Goal: Task Accomplishment & Management: Use online tool/utility

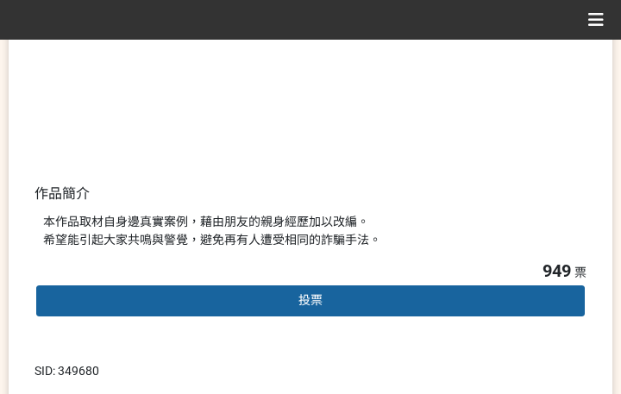
scroll to position [431, 0]
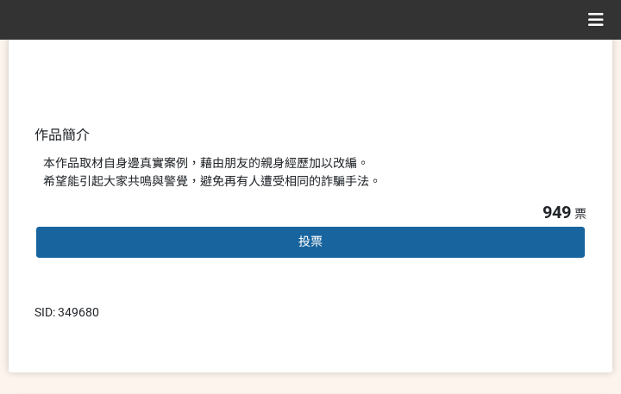
click at [403, 235] on div "投票" at bounding box center [310, 242] width 552 height 34
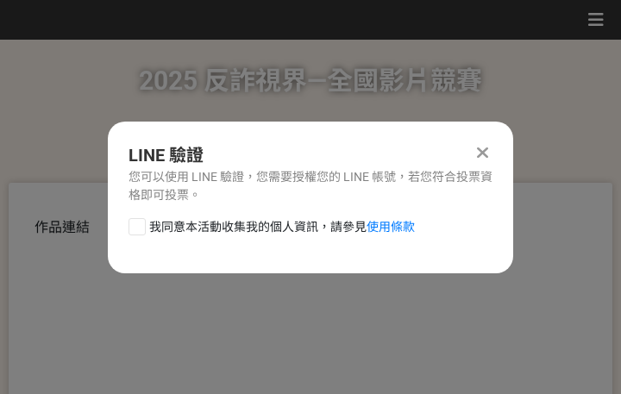
scroll to position [0, 0]
click at [271, 234] on span "我同意本活動收集我的個人資訊，請參見 使用條款" at bounding box center [281, 227] width 265 height 18
click at [140, 232] on input "我同意本活動收集我的個人資訊，請參見 使用條款" at bounding box center [134, 226] width 11 height 11
checkbox input "false"
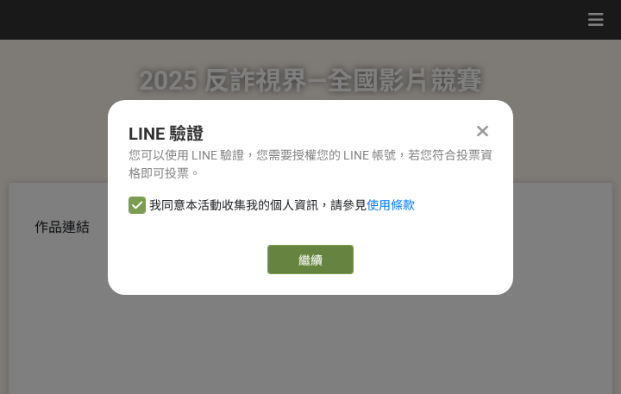
click at [324, 261] on link "繼續" at bounding box center [310, 259] width 86 height 29
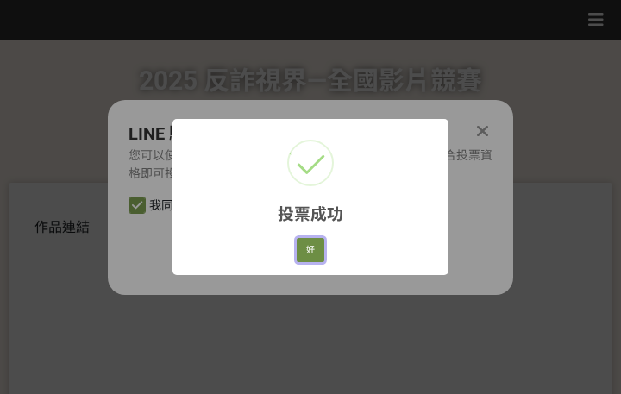
click at [320, 248] on button "好" at bounding box center [310, 250] width 28 height 24
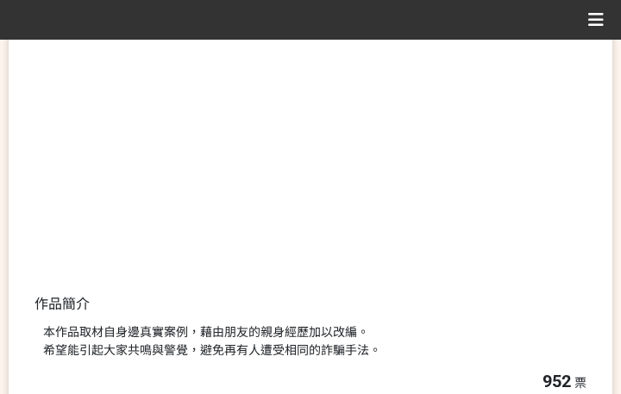
scroll to position [329, 0]
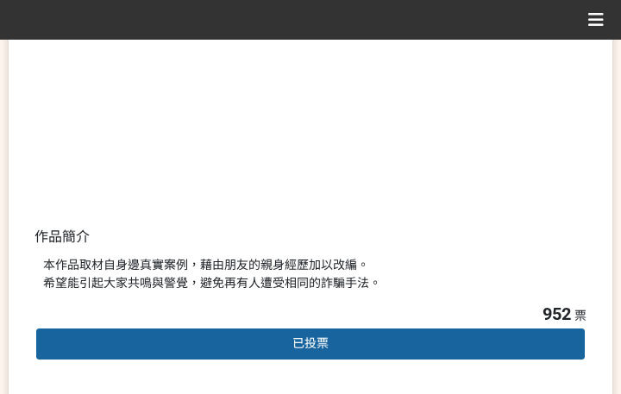
click at [464, 278] on div "本作品取材自身邊真實案例，藉由朋友的親身經歷加以改編。 希望能引起大家共鳴與警覺，避免再有人遭受相同的詐騙手法。" at bounding box center [310, 274] width 534 height 36
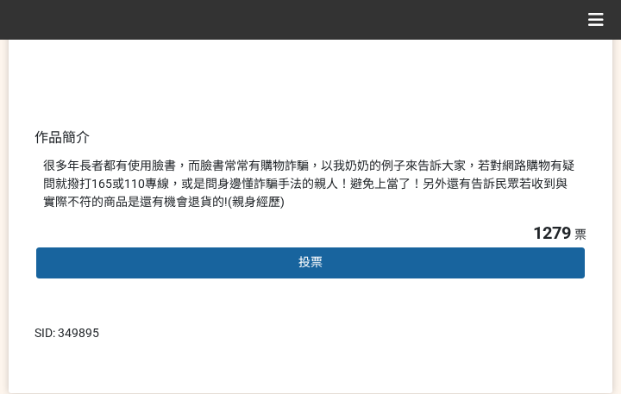
scroll to position [431, 0]
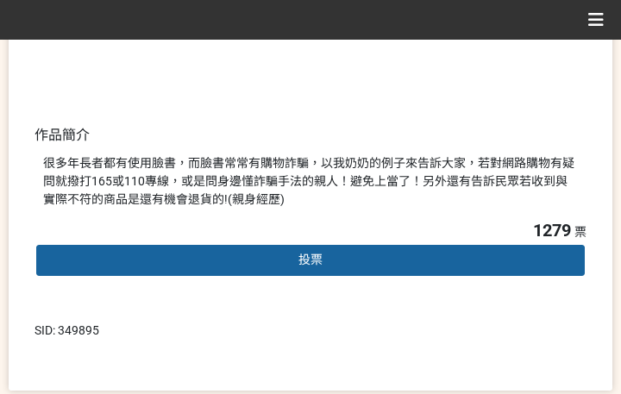
click at [271, 246] on div "投票" at bounding box center [310, 260] width 552 height 34
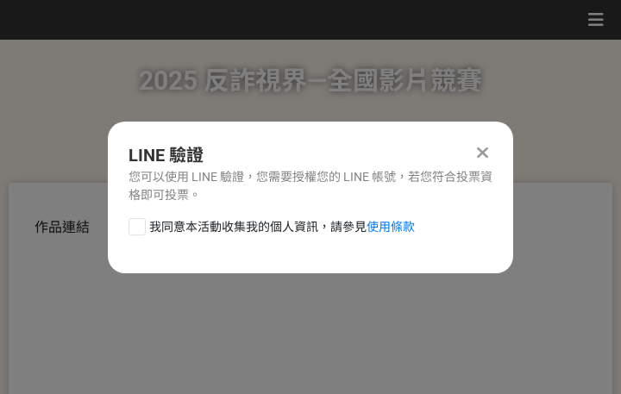
scroll to position [0, 0]
click at [234, 216] on div "LINE 驗證 您可以使用 LINE 驗證，您需要授權您的 LINE 帳號，若您符合投票資格即可投票。 我同意本活動收集我的個人資訊，請參見 使用條款" at bounding box center [310, 198] width 405 height 152
click at [271, 230] on span "我同意本活動收集我的個人資訊，請參見 使用條款" at bounding box center [281, 227] width 265 height 18
click at [140, 230] on input "我同意本活動收集我的個人資訊，請參見 使用條款" at bounding box center [134, 226] width 11 height 11
checkbox input "false"
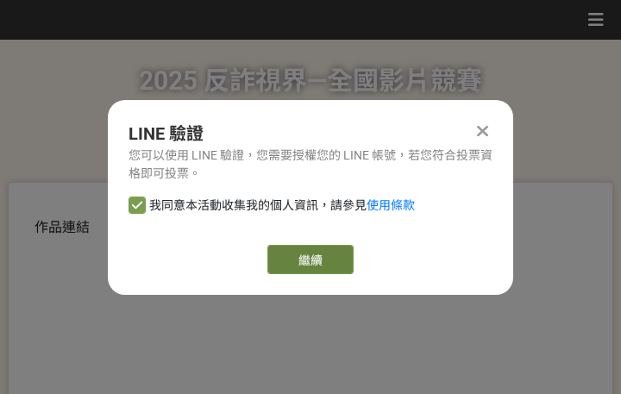
click at [304, 263] on link "繼續" at bounding box center [310, 259] width 86 height 29
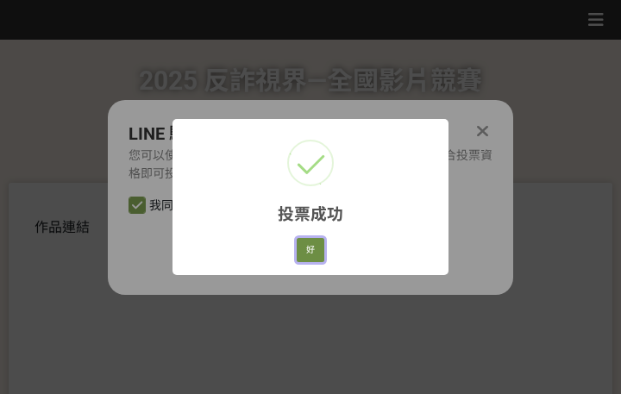
click at [312, 244] on button "好" at bounding box center [310, 250] width 28 height 24
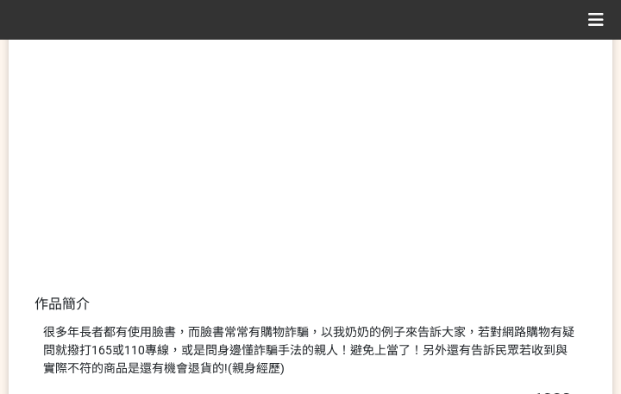
scroll to position [329, 0]
